Goal: Complete application form: Fill out and submit a form for a specific purpose

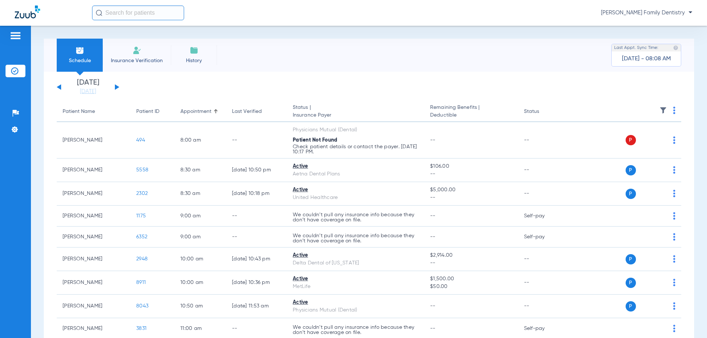
click at [140, 58] on span "Insurance Verification" at bounding box center [136, 60] width 57 height 7
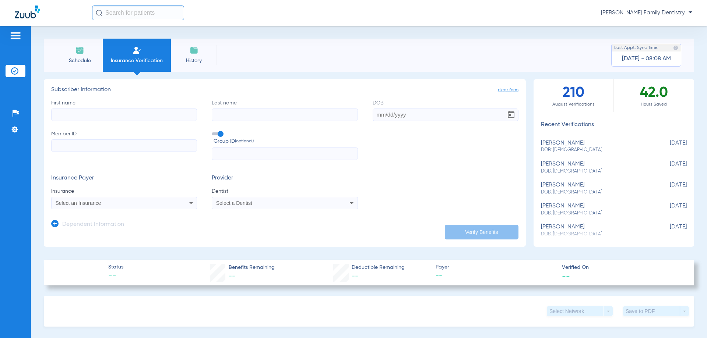
click at [114, 115] on input "First name" at bounding box center [124, 115] width 146 height 13
type input "[PERSON_NAME]"
type input "[DATE]"
type input "01798982901"
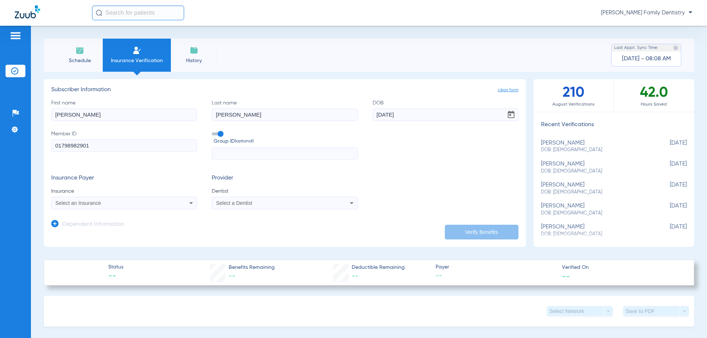
click at [188, 204] on icon at bounding box center [191, 203] width 9 height 9
type input "UPMC"
click at [112, 231] on span "Upmc Dental Advantage Bot" at bounding box center [89, 229] width 65 height 6
click at [250, 201] on span "Select a Dentist" at bounding box center [234, 203] width 36 height 6
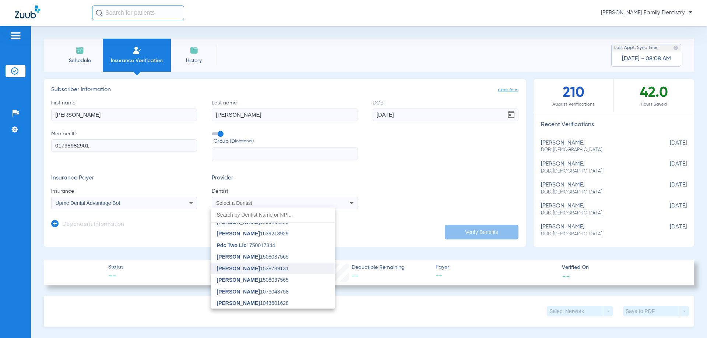
scroll to position [42, 0]
click at [244, 270] on span "[PERSON_NAME]" at bounding box center [238, 268] width 43 height 6
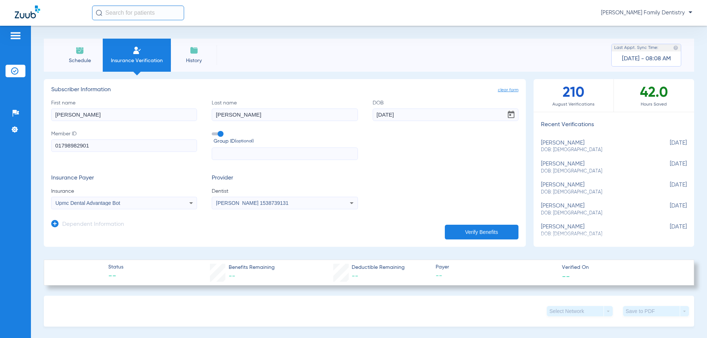
click at [468, 228] on button "Verify Benefits" at bounding box center [482, 232] width 74 height 15
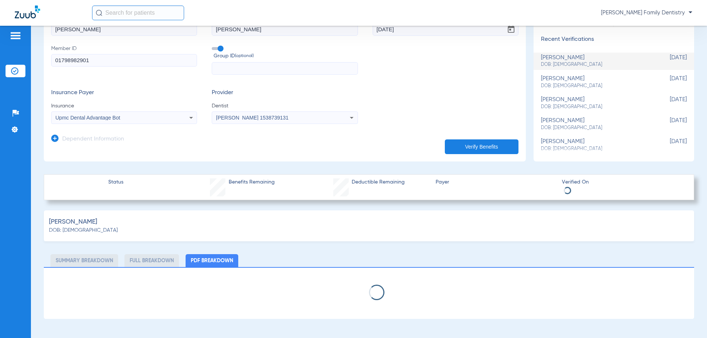
scroll to position [147, 0]
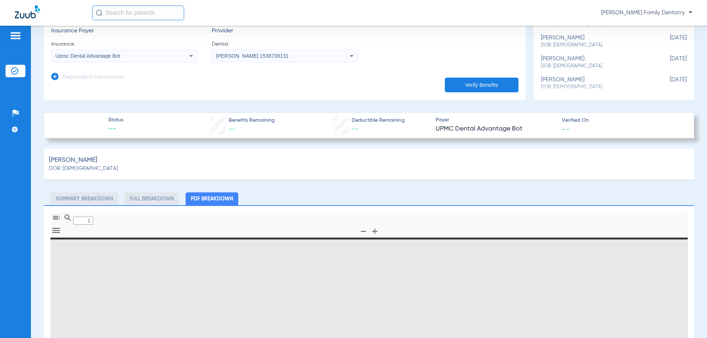
type input "0"
select select "page-width"
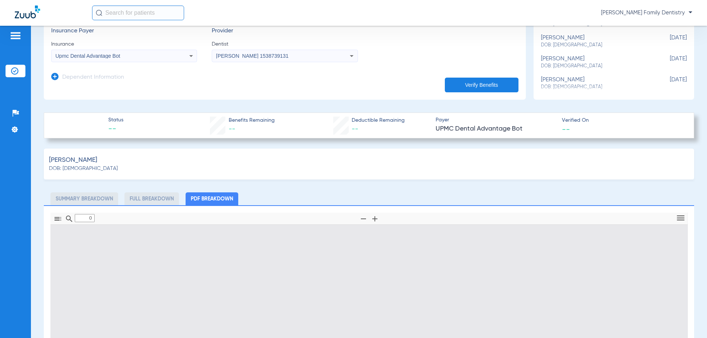
type input "1"
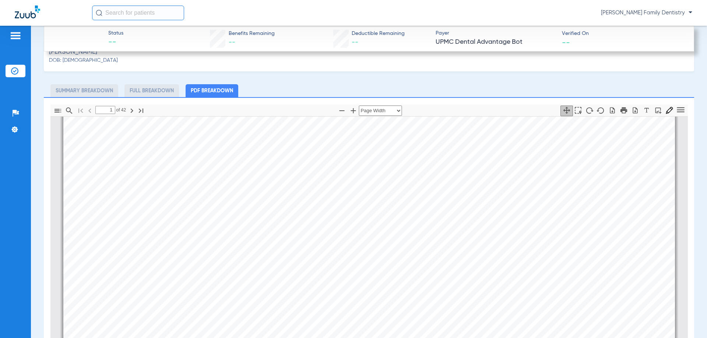
scroll to position [258, 0]
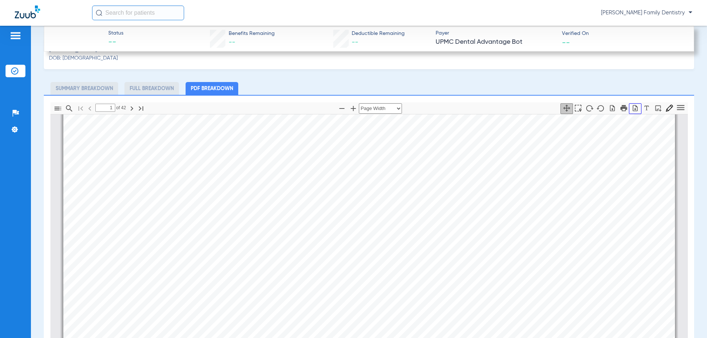
click at [631, 106] on icon "button" at bounding box center [634, 108] width 7 height 7
